Goal: Task Accomplishment & Management: Use online tool/utility

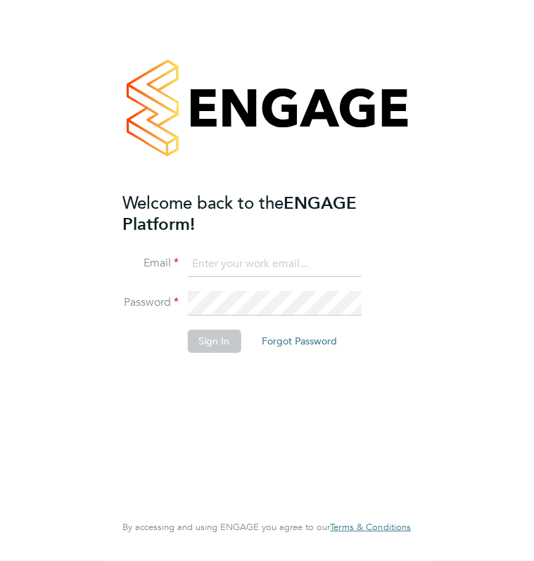
type input "[PERSON_NAME][EMAIL_ADDRESS][PERSON_NAME][DOMAIN_NAME]"
click at [211, 344] on button "Sign In" at bounding box center [213, 341] width 53 height 22
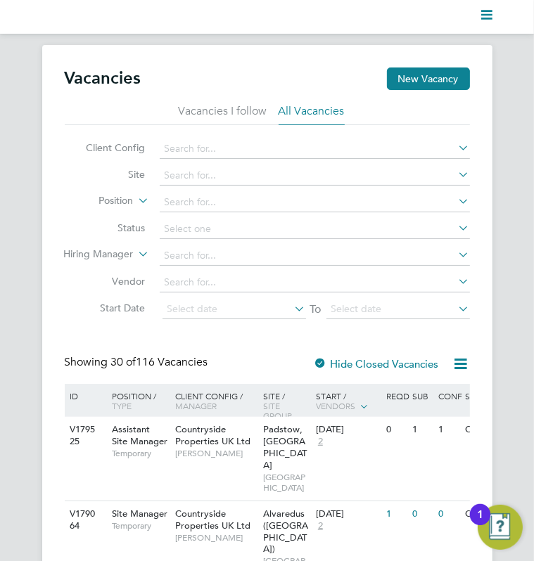
click at [487, 18] on polygon "Main navigation" at bounding box center [486, 19] width 11 height 2
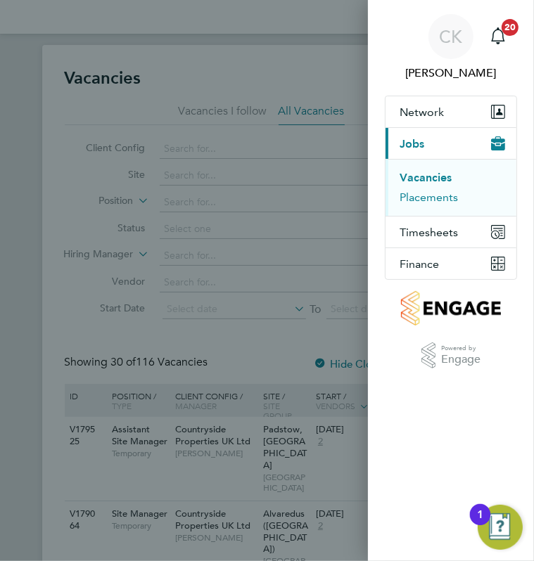
click at [430, 200] on button "Placements" at bounding box center [428, 198] width 58 height 14
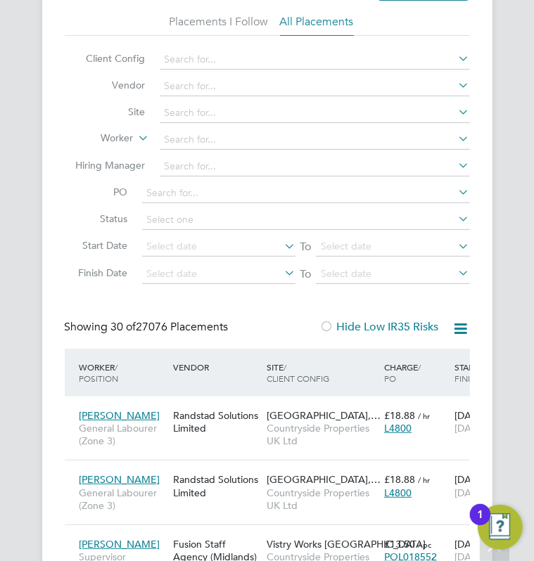
scroll to position [70, 0]
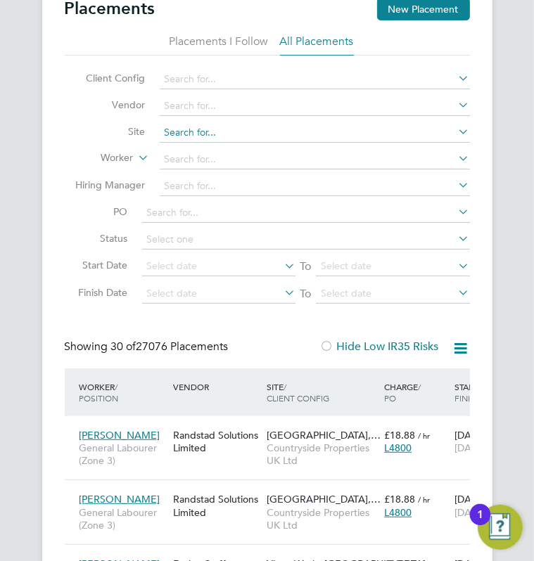
click at [247, 133] on input at bounding box center [315, 133] width 310 height 20
click at [219, 154] on li "Redhill , Telford" at bounding box center [315, 151] width 311 height 19
type input "Redhill, Telford"
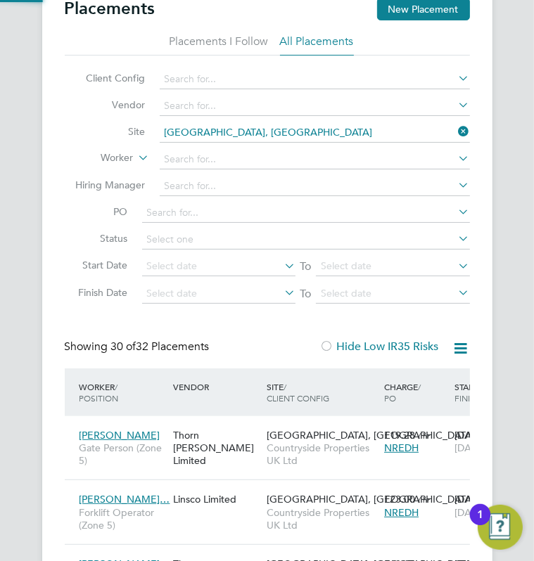
scroll to position [7, 6]
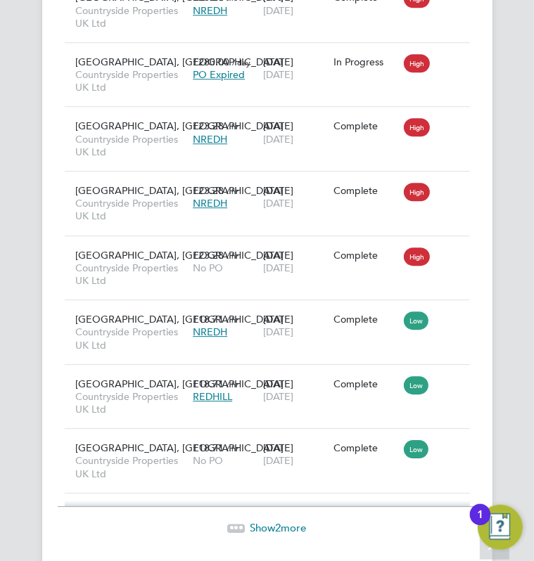
click at [253, 521] on span "Show 2 more" at bounding box center [278, 527] width 56 height 13
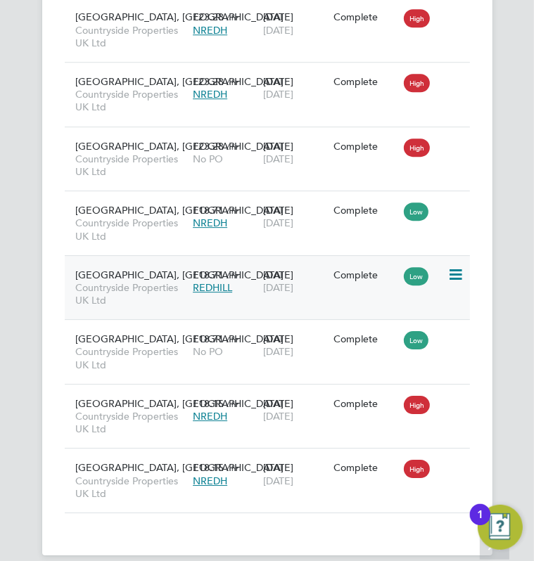
click at [269, 408] on div "07 Jan 2025 17 Mar 2025" at bounding box center [294, 409] width 70 height 39
